Goal: Complete application form

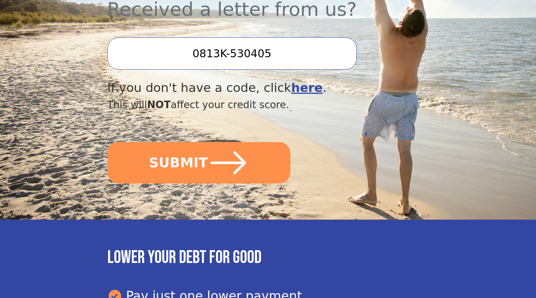
scroll to position [306, 0]
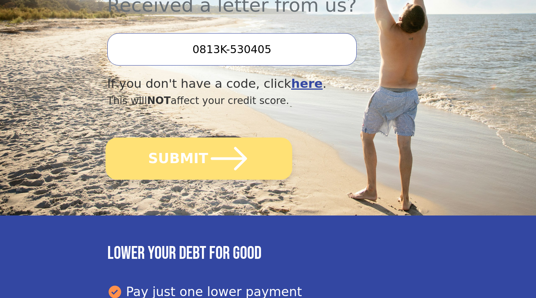
click at [211, 164] on icon "submit" at bounding box center [228, 158] width 41 height 41
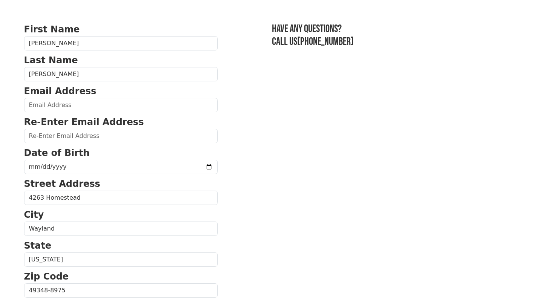
scroll to position [65, 0]
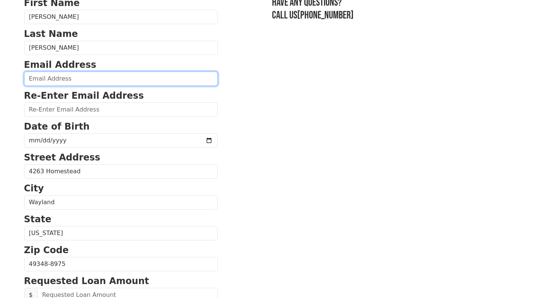
click at [55, 82] on input "email" at bounding box center [121, 79] width 194 height 14
type input "jlucas2211@gmail.com"
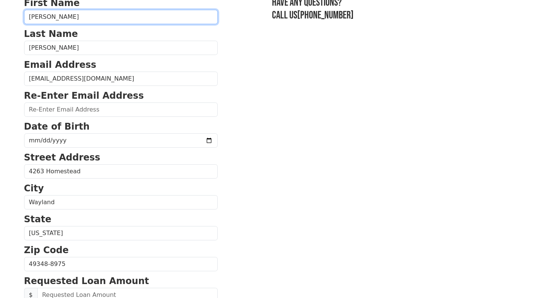
type input "jlucas2211@gmail.com"
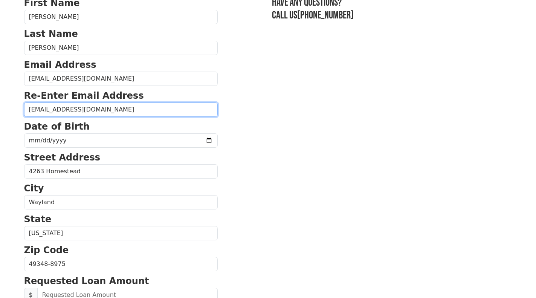
type input "WAYLAND"
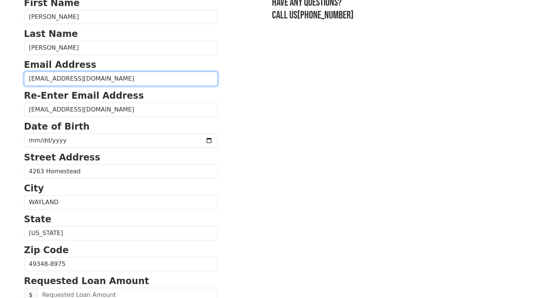
type input "(260) 668-5093"
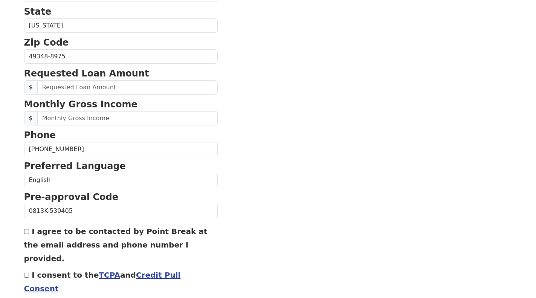
scroll to position [302, 0]
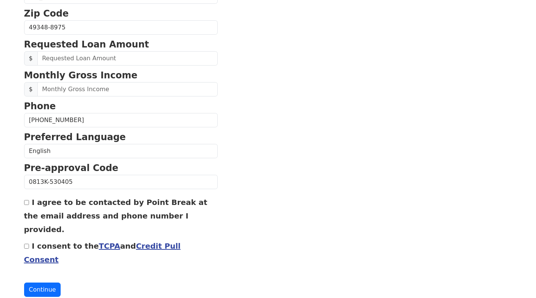
click at [26, 203] on input "I agree to be contacted by Point Break at the email address and phone number I …" at bounding box center [26, 202] width 5 height 5
checkbox input "true"
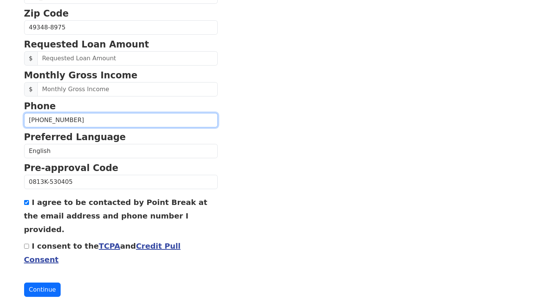
click at [79, 123] on input "(260) 668-5093" at bounding box center [121, 120] width 194 height 14
type input "(2__) ___-____"
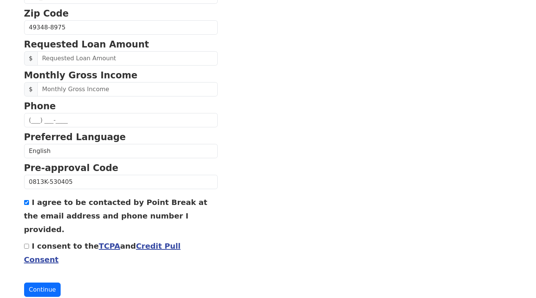
click at [26, 244] on input "I consent to the TCPA and Credit Pull Consent" at bounding box center [26, 246] width 5 height 5
checkbox input "true"
click at [39, 283] on button "Continue" at bounding box center [42, 290] width 37 height 14
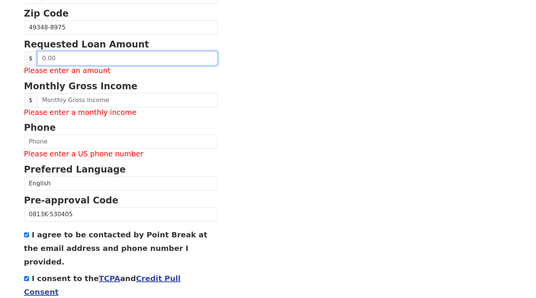
click at [63, 57] on input "text" at bounding box center [127, 58] width 180 height 14
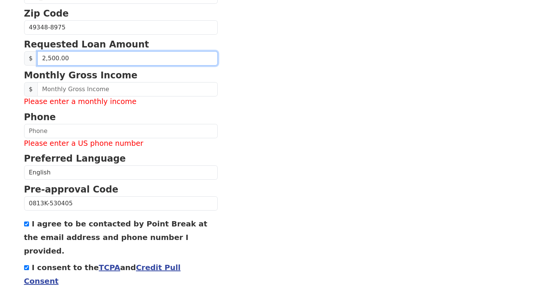
type input "25,000.00"
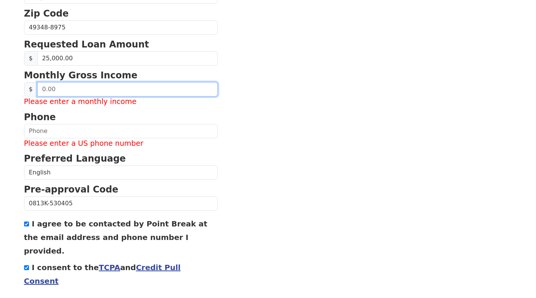
click at [67, 92] on input "text" at bounding box center [127, 89] width 180 height 14
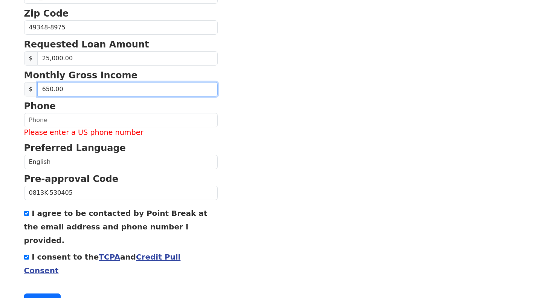
type input "6,500.00"
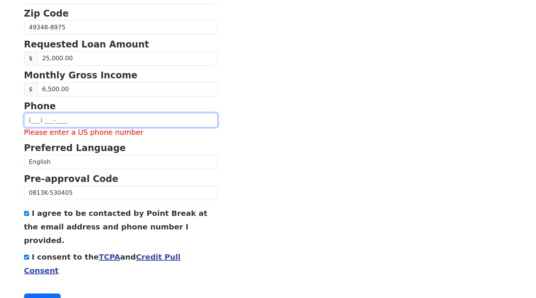
click at [57, 121] on input "text" at bounding box center [121, 120] width 194 height 14
type input "(260) 668-5093"
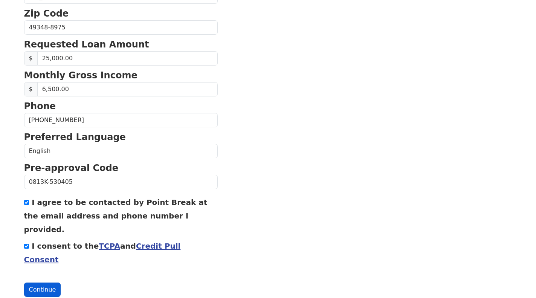
click at [32, 283] on button "Continue" at bounding box center [42, 290] width 37 height 14
click at [43, 283] on button "Continue" at bounding box center [42, 290] width 37 height 14
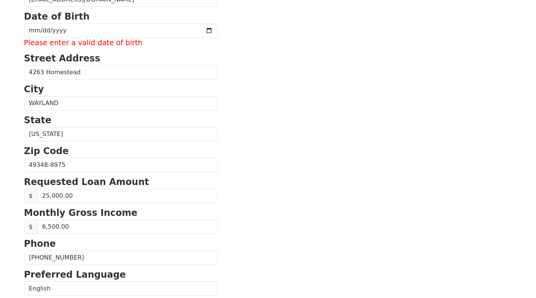
scroll to position [155, 0]
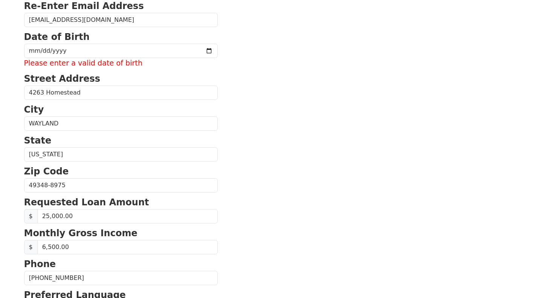
click at [38, 50] on input "date" at bounding box center [121, 51] width 194 height 14
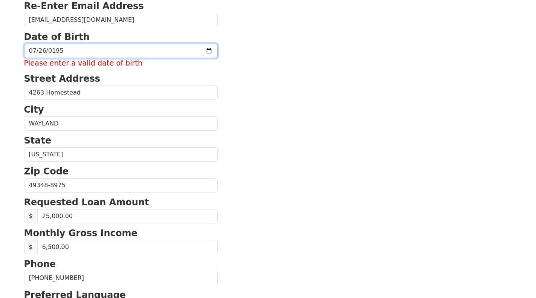
type input "1959-07-26"
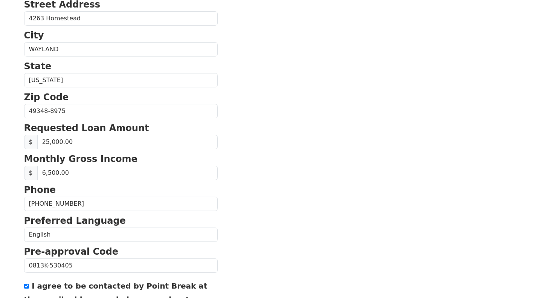
scroll to position [302, 0]
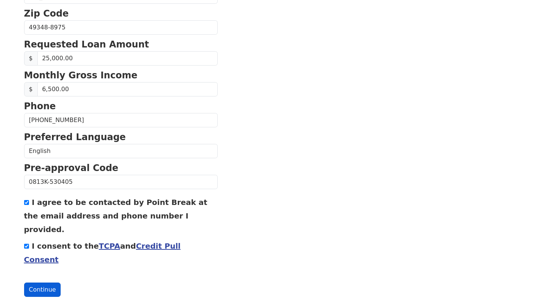
click at [37, 283] on button "Continue" at bounding box center [42, 290] width 37 height 14
